Goal: Entertainment & Leisure: Consume media (video, audio)

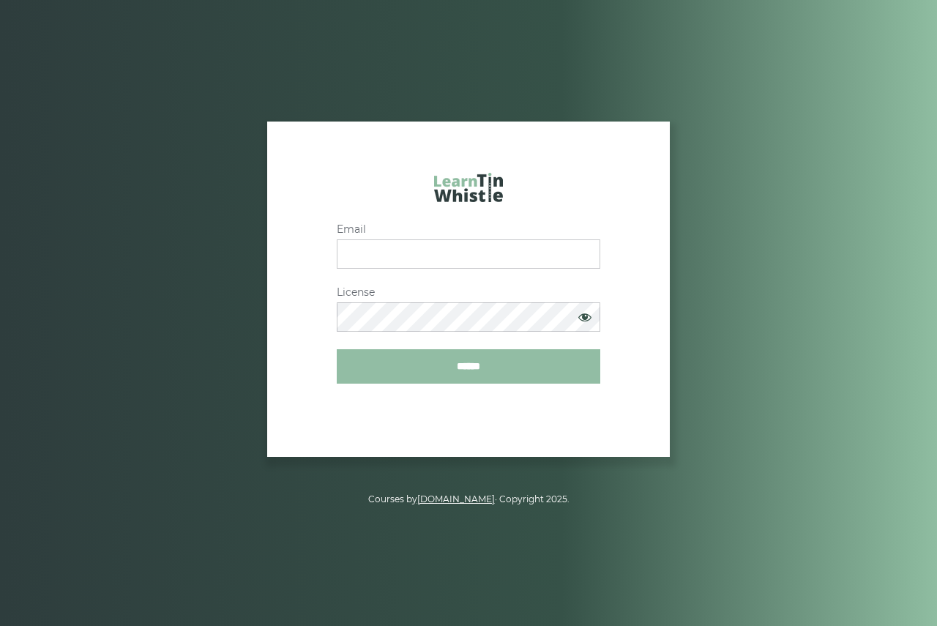
type input "**********"
click at [465, 362] on input "******" at bounding box center [468, 366] width 263 height 34
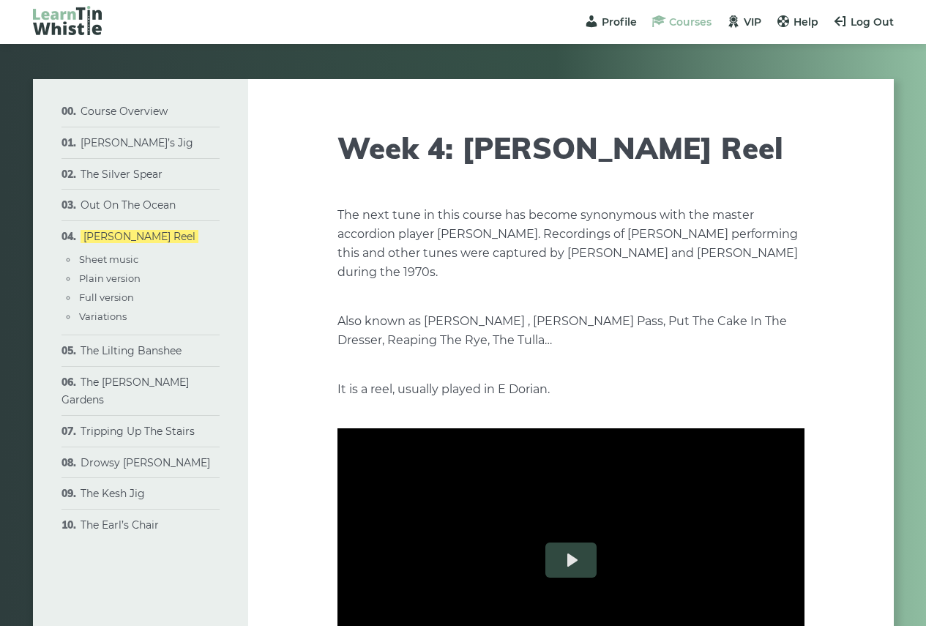
click at [693, 21] on span "Courses" at bounding box center [690, 21] width 42 height 13
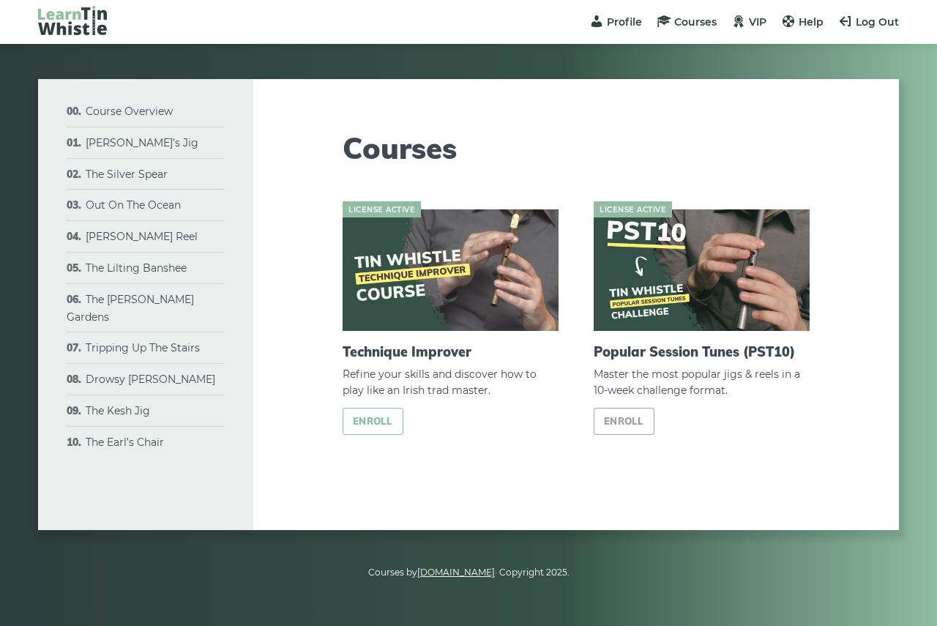
click at [367, 423] on link "Enroll" at bounding box center [372, 421] width 61 height 27
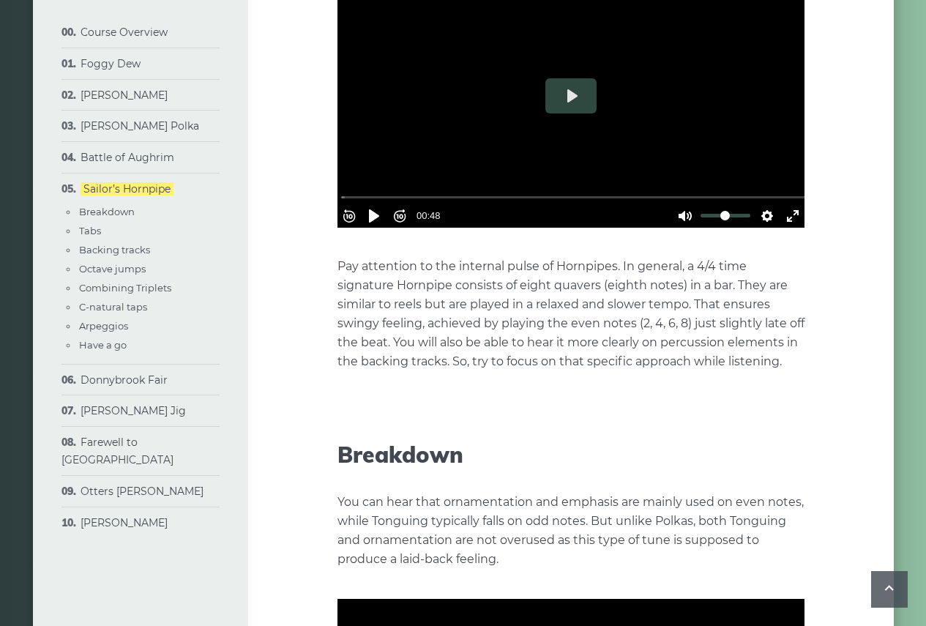
scroll to position [805, 0]
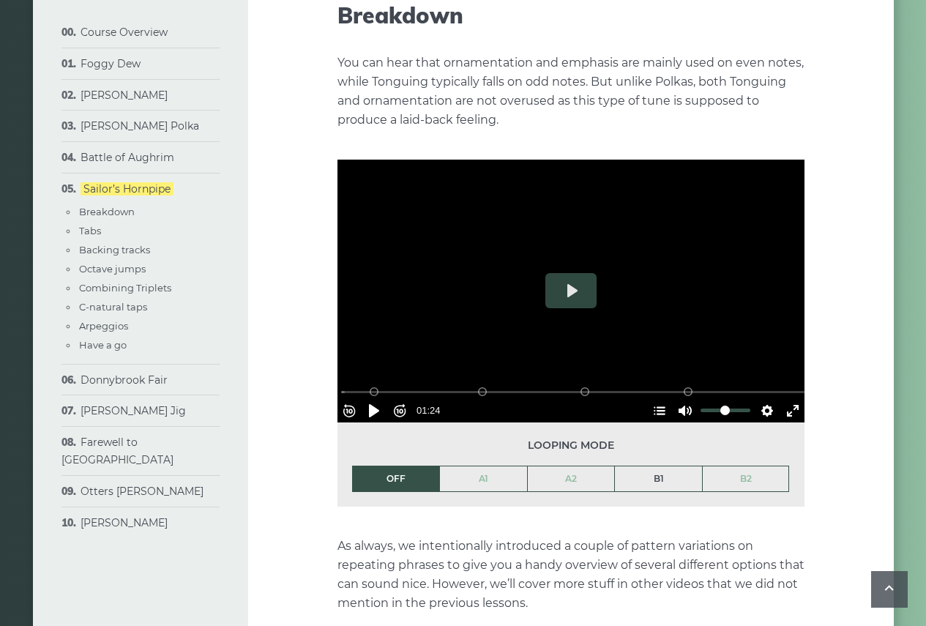
click at [657, 478] on link "B1" at bounding box center [658, 478] width 87 height 25
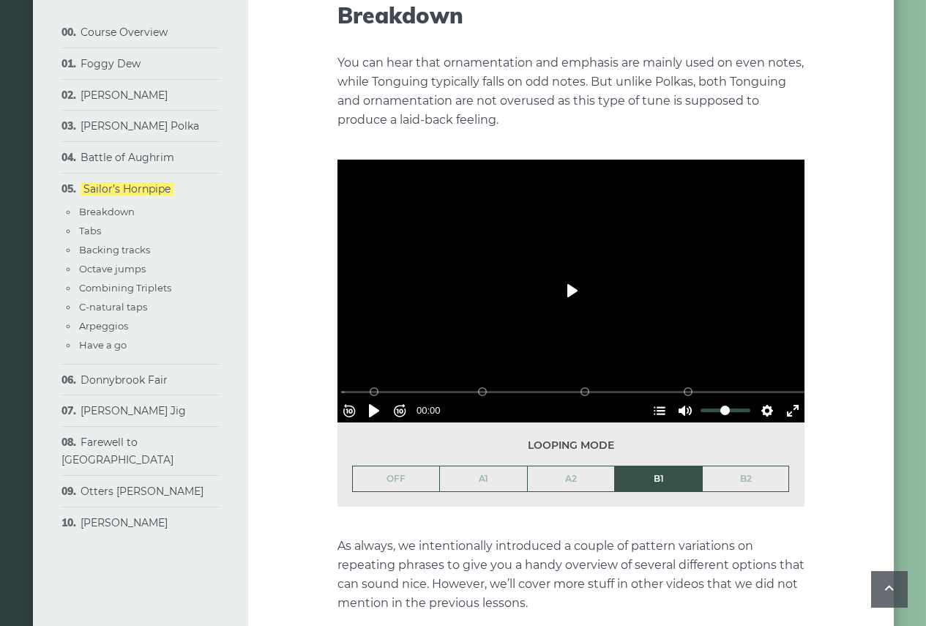
click at [569, 291] on button "Play" at bounding box center [570, 290] width 51 height 35
click at [382, 402] on button "Pause Play" at bounding box center [373, 410] width 23 height 23
click at [575, 276] on button "Play" at bounding box center [570, 290] width 51 height 35
click at [763, 399] on button "Settings" at bounding box center [766, 410] width 23 height 23
click at [748, 375] on button "Speed Normal" at bounding box center [725, 374] width 101 height 23
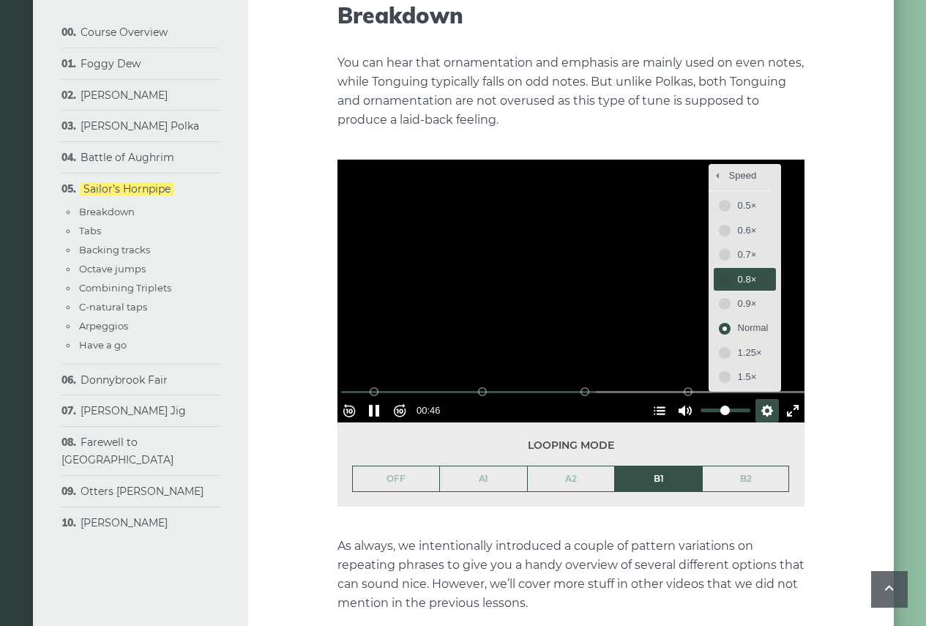
click at [732, 288] on button "0.8×" at bounding box center [745, 279] width 62 height 23
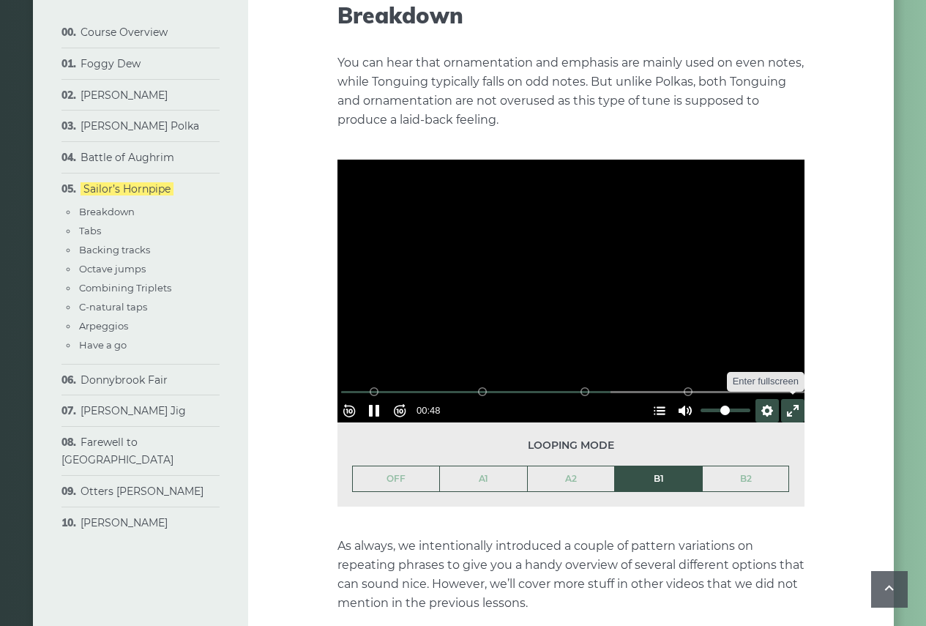
click at [785, 400] on button "Exit fullscreen Enter fullscreen" at bounding box center [792, 410] width 23 height 23
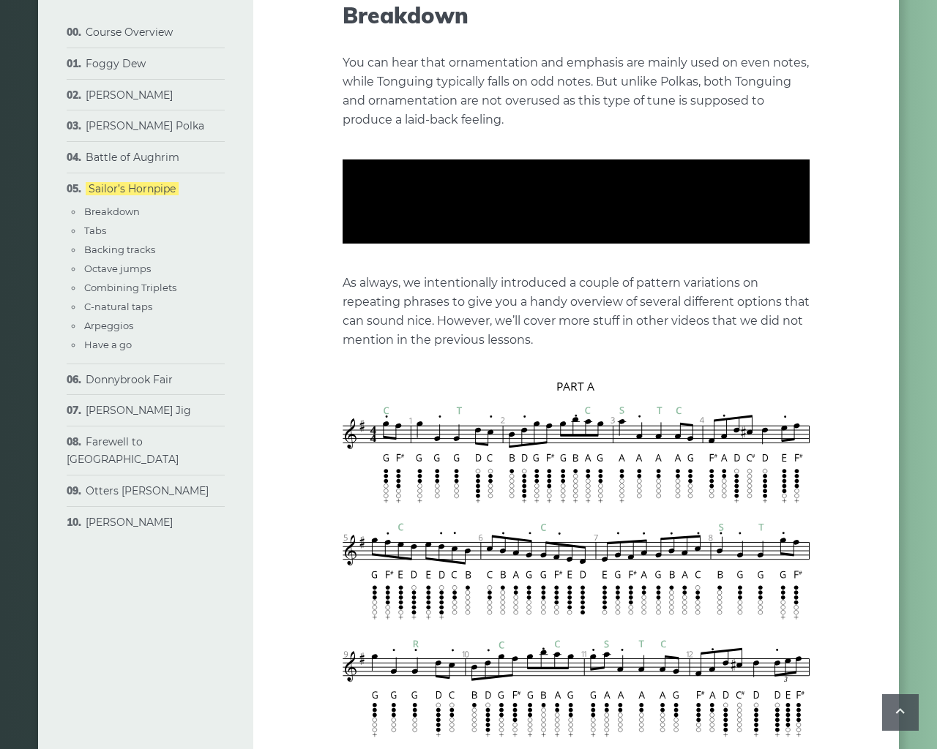
click at [809, 333] on button "Exit fullscreen Enter fullscreen" at bounding box center [797, 321] width 23 height 23
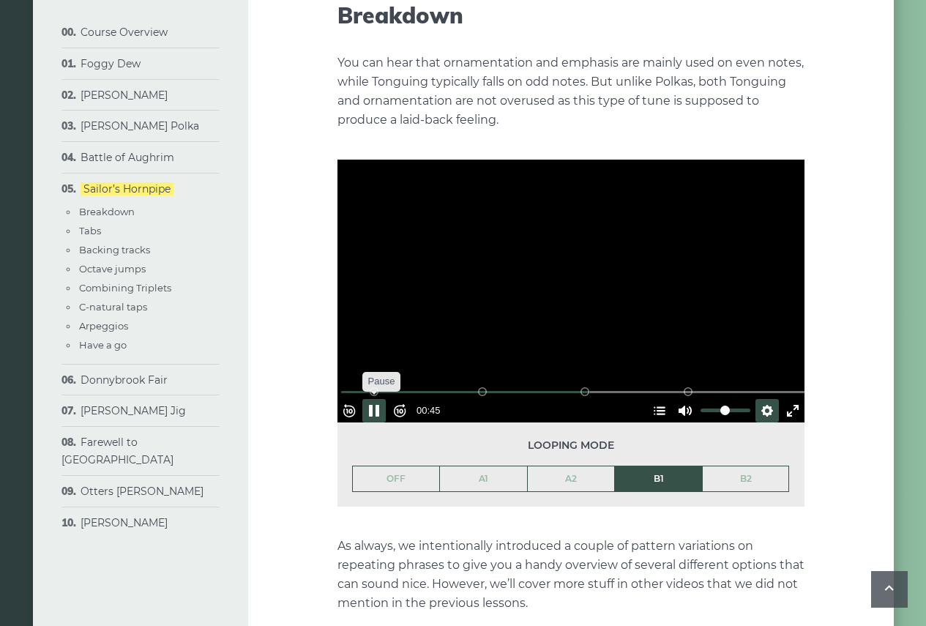
click at [384, 399] on button "Pause Play" at bounding box center [373, 410] width 23 height 23
type input "****"
